Goal: Task Accomplishment & Management: Manage account settings

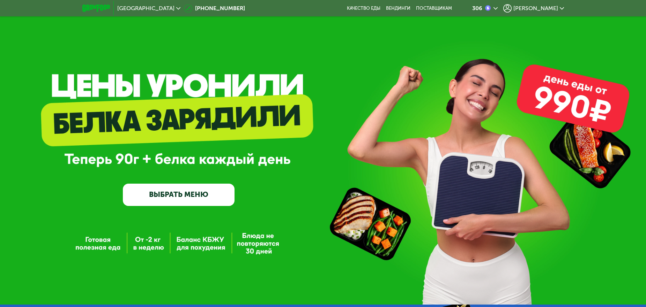
click at [563, 8] on use at bounding box center [562, 8] width 4 height 2
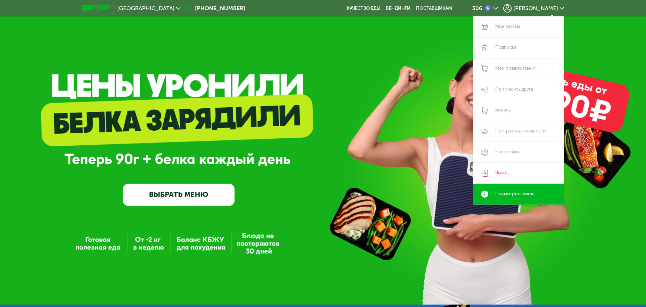
click at [509, 23] on link "Мои заказы" at bounding box center [518, 26] width 91 height 21
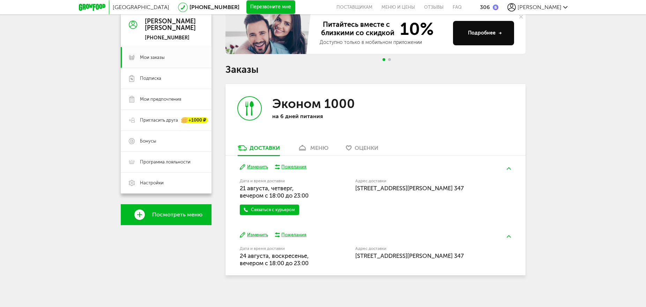
scroll to position [74, 0]
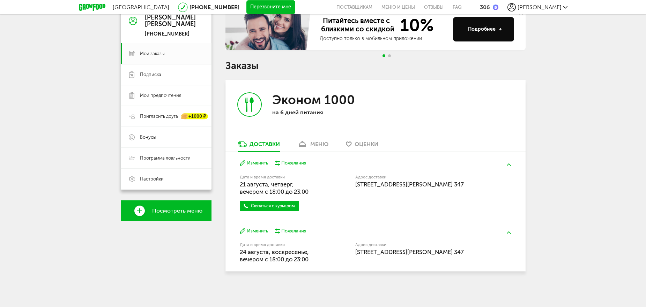
click at [256, 231] on button "Изменить" at bounding box center [254, 231] width 28 height 7
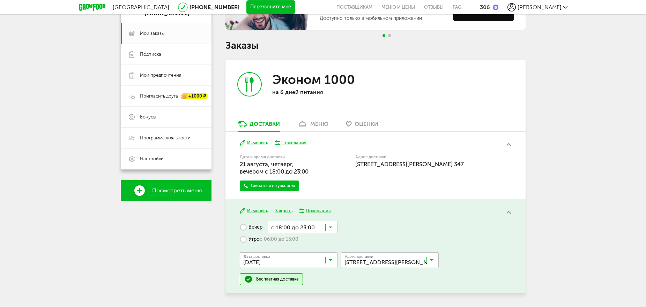
scroll to position [116, 0]
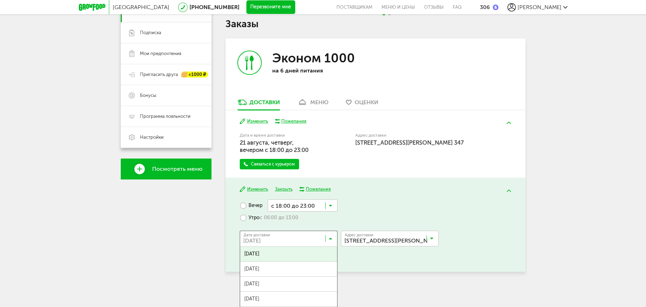
click at [331, 237] on input "Search for option" at bounding box center [291, 241] width 98 height 12
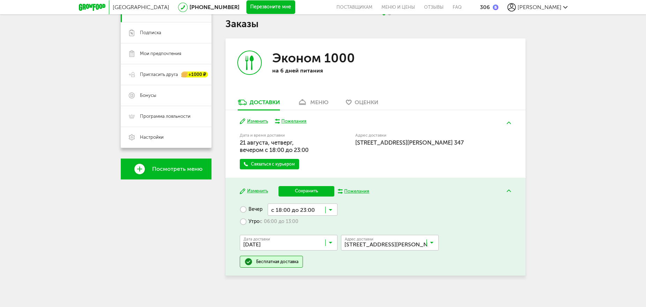
click at [252, 223] on label "Утро с 06:00 до 13:00" at bounding box center [269, 222] width 59 height 12
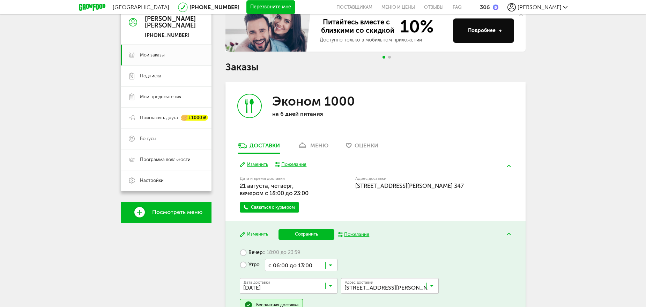
scroll to position [120, 0]
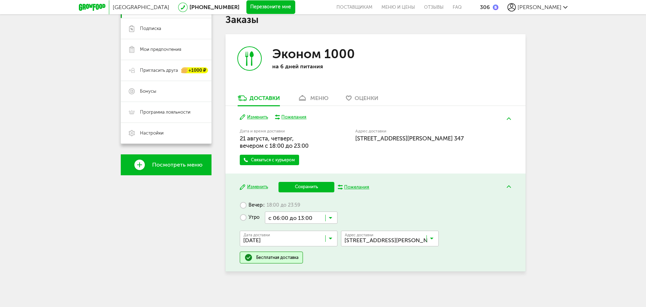
click at [286, 260] on div "Бесплатная доставка" at bounding box center [277, 258] width 42 height 6
click at [312, 186] on button "Сохранить" at bounding box center [306, 187] width 56 height 10
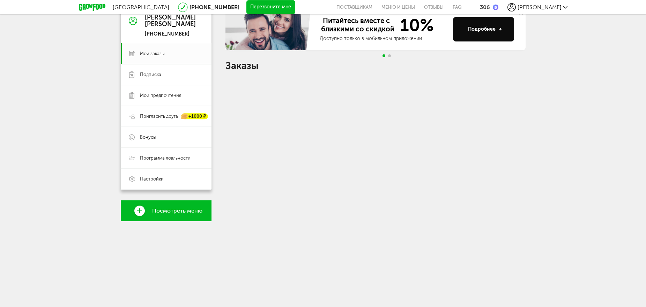
scroll to position [74, 0]
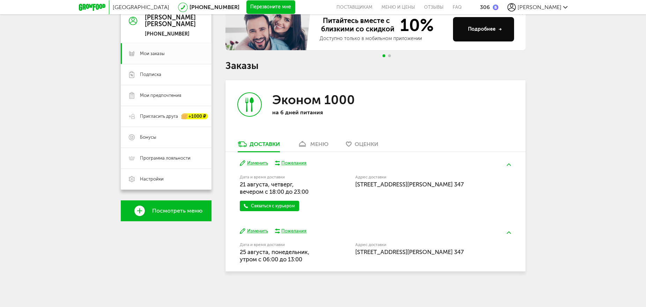
click at [456, 64] on h1 "Заказы" at bounding box center [375, 65] width 300 height 9
click at [484, 98] on div "Эконом 1000 на 6 дней питания" at bounding box center [375, 110] width 300 height 60
drag, startPoint x: 484, startPoint y: 98, endPoint x: 413, endPoint y: 95, distance: 72.0
drag, startPoint x: 413, startPoint y: 95, endPoint x: 402, endPoint y: 94, distance: 10.2
click at [402, 94] on div "Эконом 1000 на 6 дней питания" at bounding box center [375, 110] width 300 height 60
